Goal: Check status: Check status

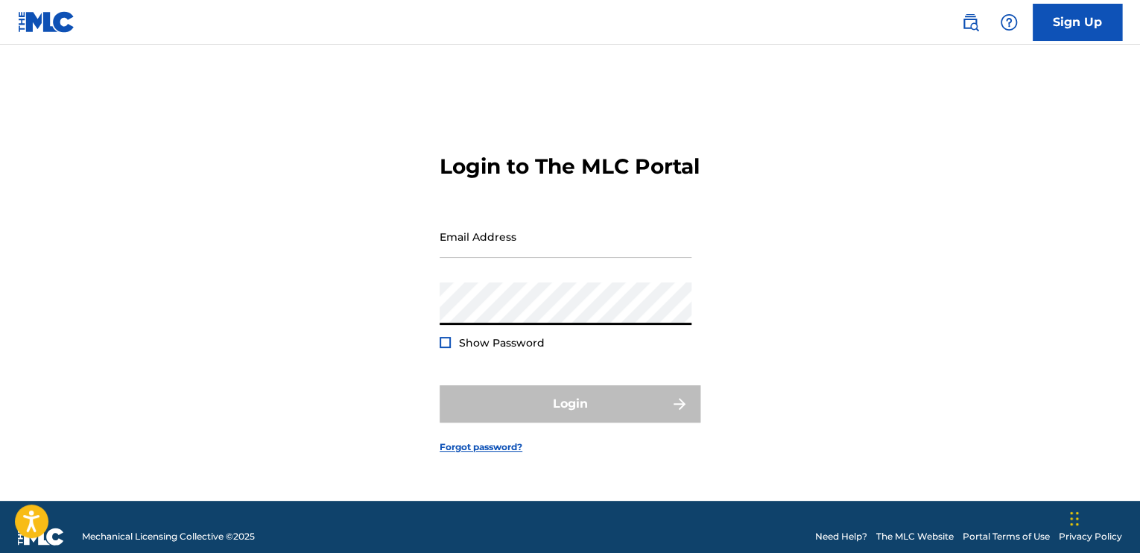
type input "[EMAIL_ADDRESS][DOMAIN_NAME]"
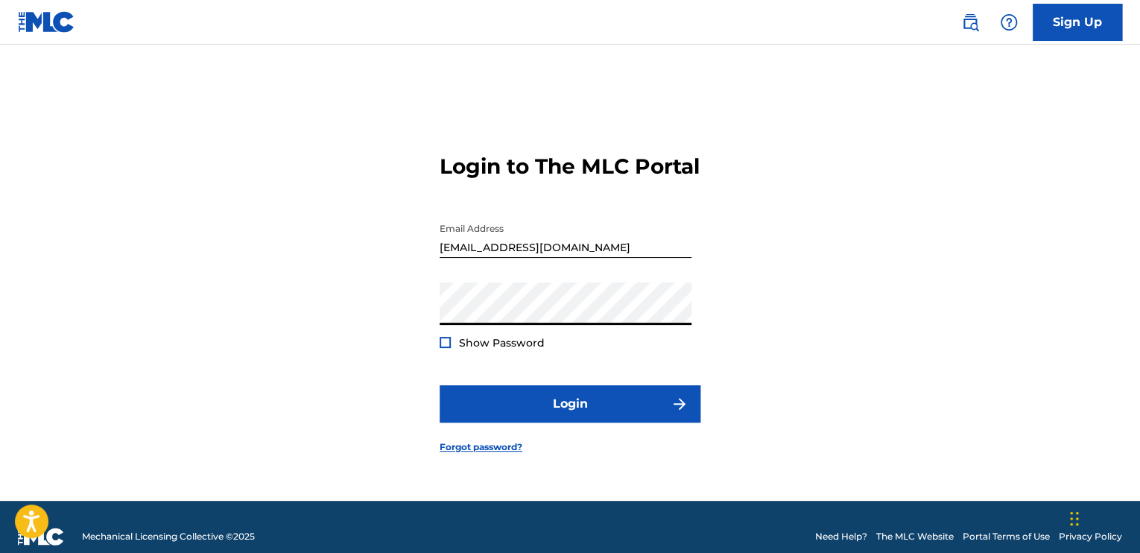
click at [439, 385] on button "Login" at bounding box center [569, 403] width 261 height 37
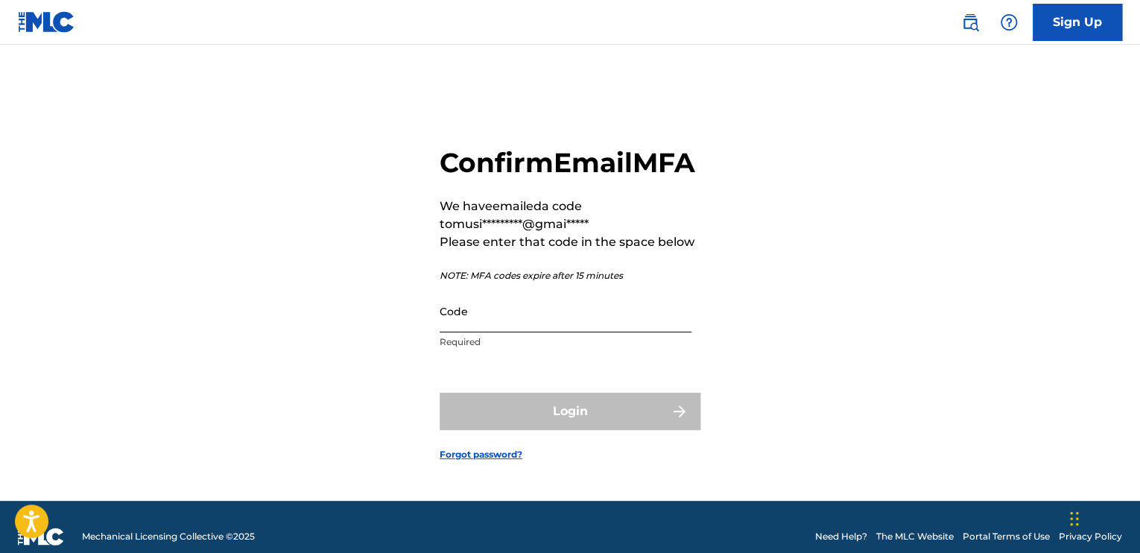
click at [554, 332] on input "Code" at bounding box center [565, 311] width 252 height 42
paste input "665115"
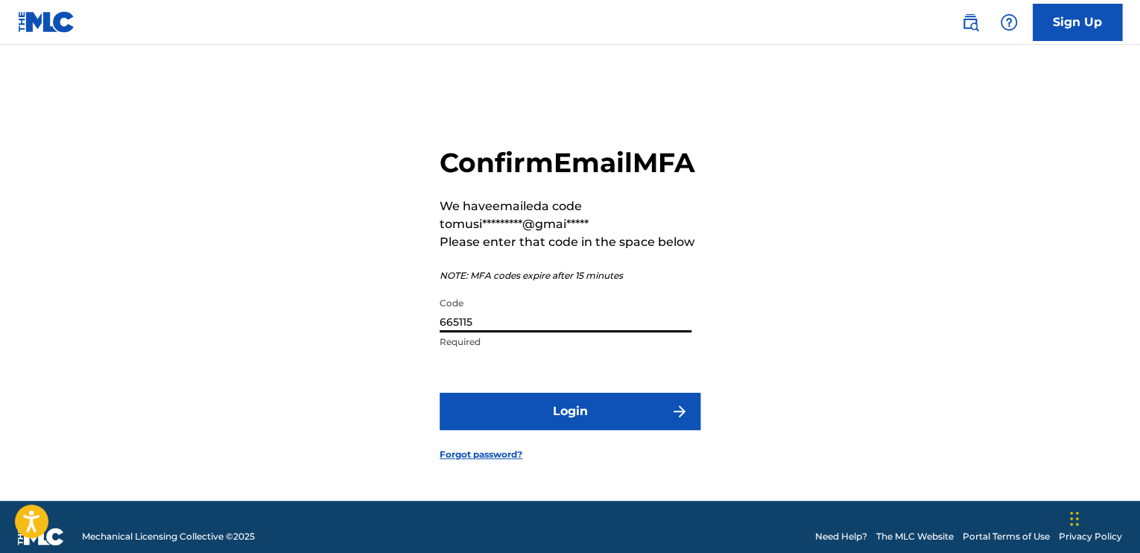
type input "665115"
click at [439, 393] on button "Login" at bounding box center [569, 411] width 261 height 37
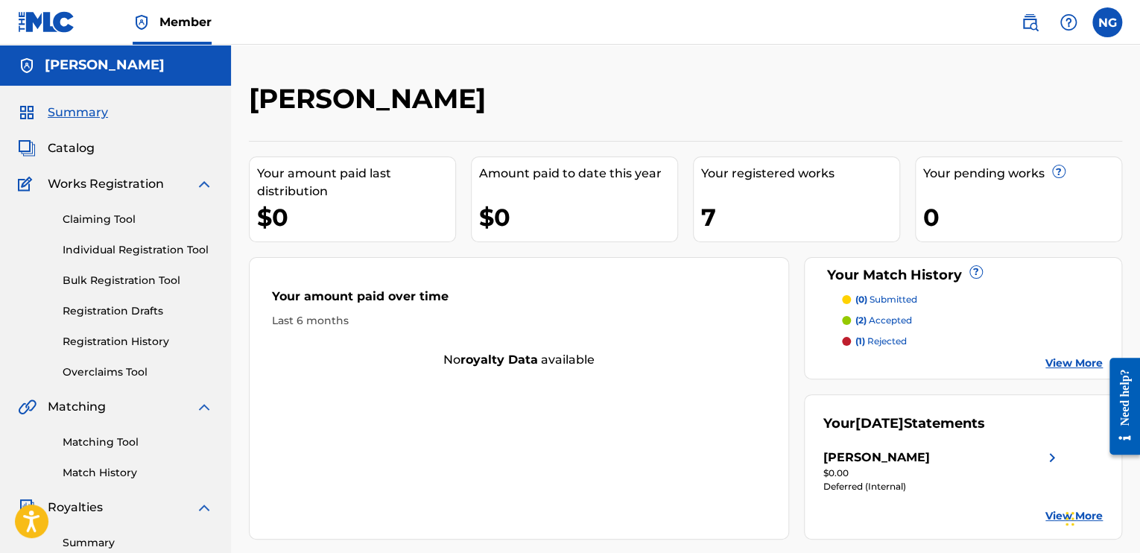
click at [1073, 503] on div "Chat Widget" at bounding box center [1098, 517] width 74 height 72
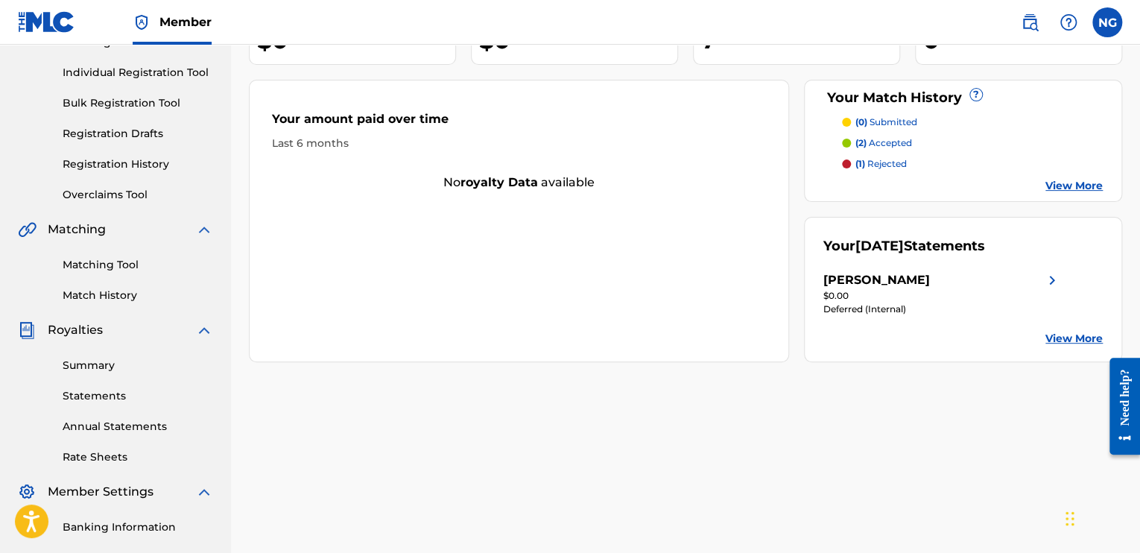
scroll to position [178, 0]
click at [1070, 334] on link "View More" at bounding box center [1073, 338] width 57 height 16
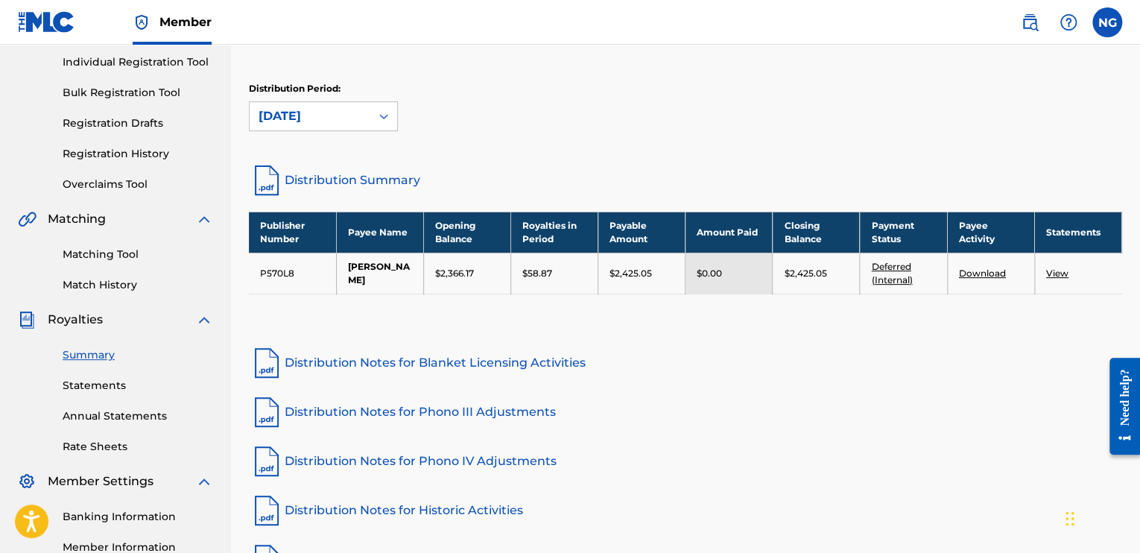
scroll to position [138, 0]
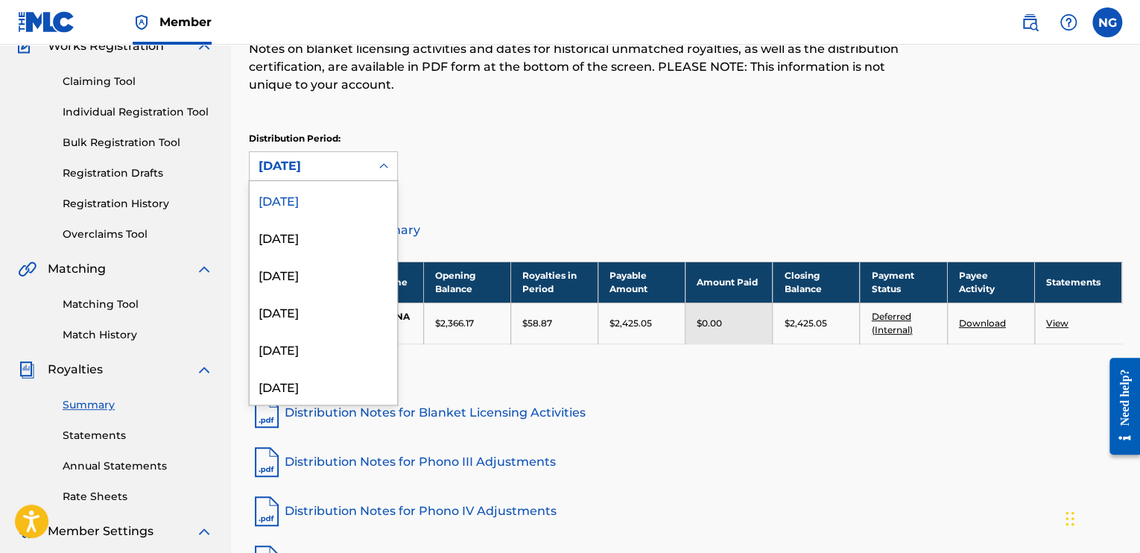
click at [315, 245] on div "[DATE]" at bounding box center [323, 236] width 147 height 37
click at [307, 283] on div "[DATE]" at bounding box center [323, 273] width 147 height 37
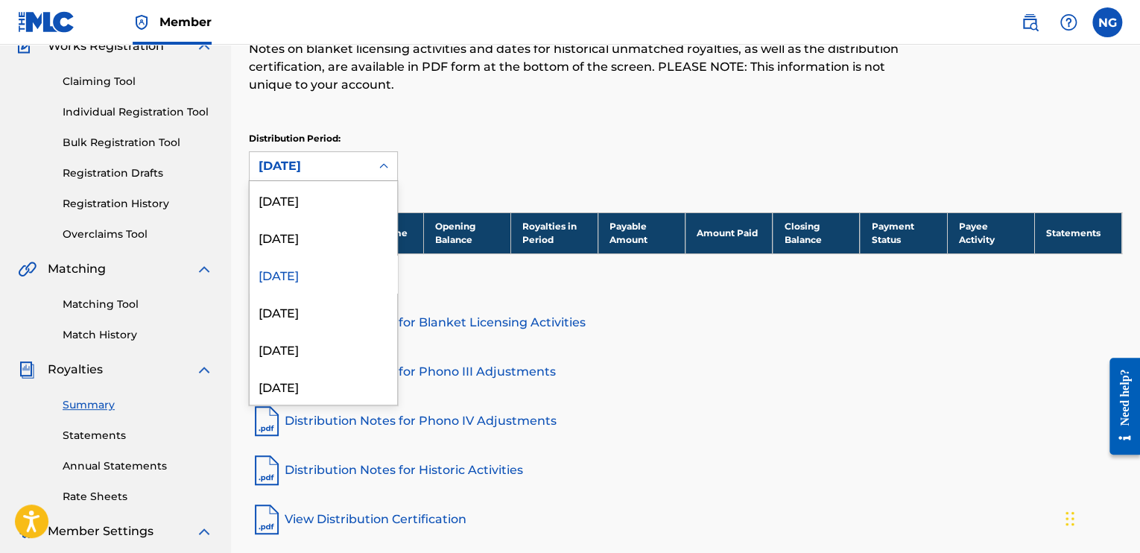
click at [310, 238] on div "[DATE]" at bounding box center [323, 236] width 147 height 37
